Goal: Check status: Check status

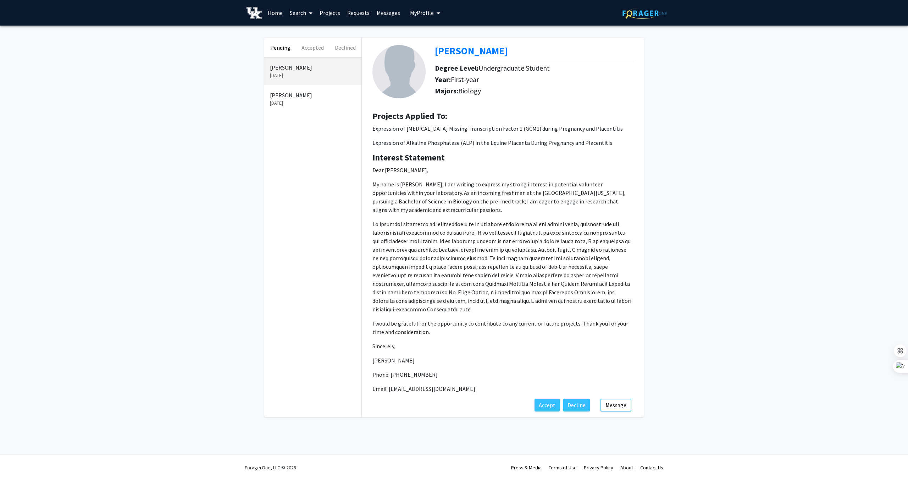
click at [399, 152] on div "Projects Applied To: Expression of [MEDICAL_DATA] Missing Transcription Factor …" at bounding box center [502, 132] width 271 height 42
click at [303, 95] on p "[PERSON_NAME]" at bounding box center [313, 95] width 86 height 9
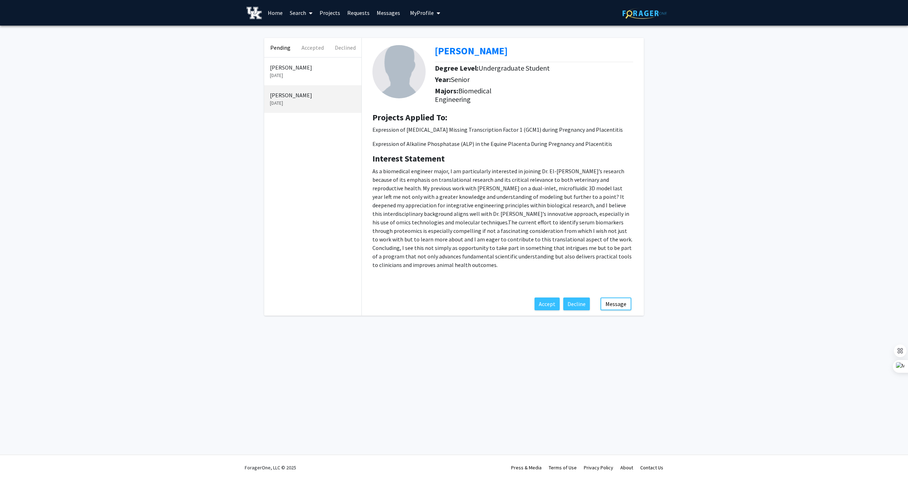
click at [304, 66] on p "[PERSON_NAME]" at bounding box center [313, 67] width 86 height 9
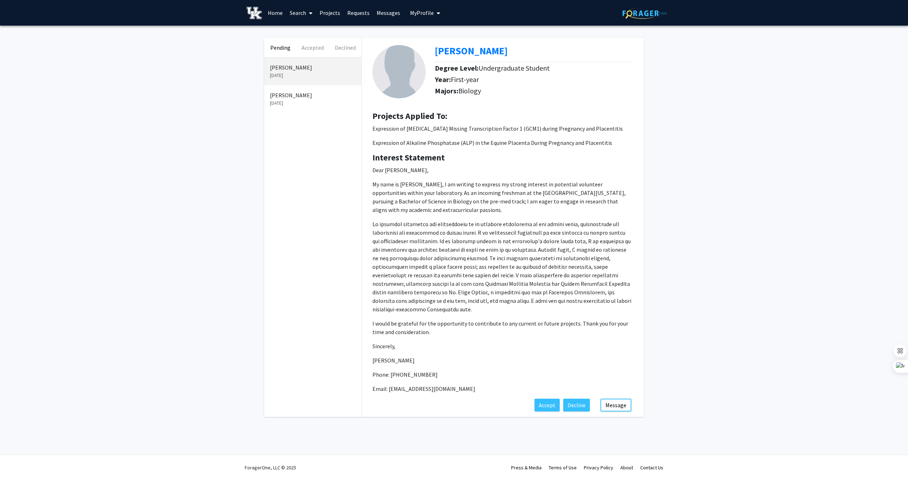
click at [655, 81] on div "Pending Accepted Declined [PERSON_NAME] [DATE] [PERSON_NAME] [DATE] [PERSON_NAM…" at bounding box center [454, 229] width 908 height 407
click at [322, 98] on p "[PERSON_NAME]" at bounding box center [313, 95] width 86 height 9
